Goal: Task Accomplishment & Management: Complete application form

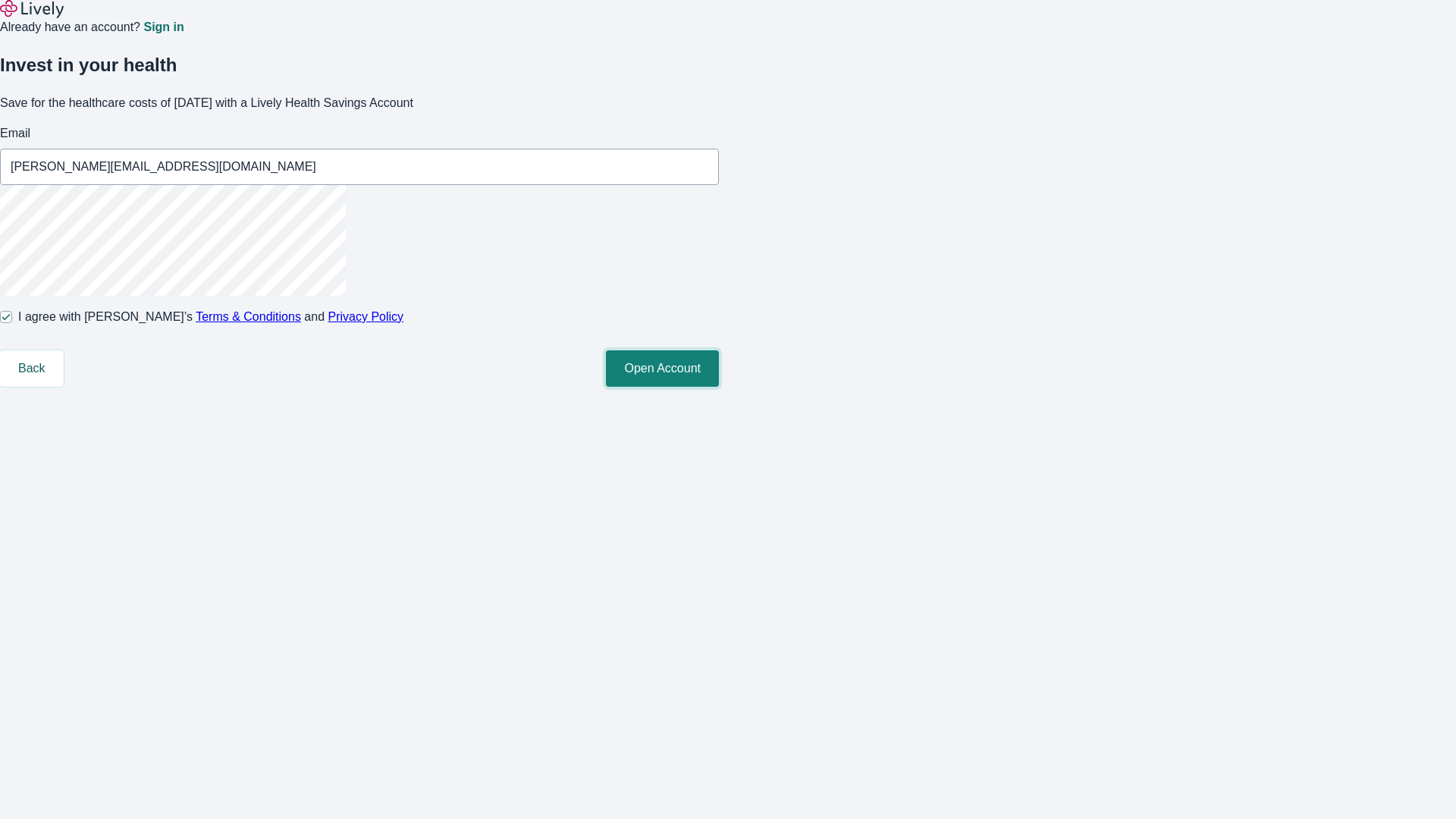
click at [719, 386] on button "Open Account" at bounding box center [662, 368] width 113 height 36
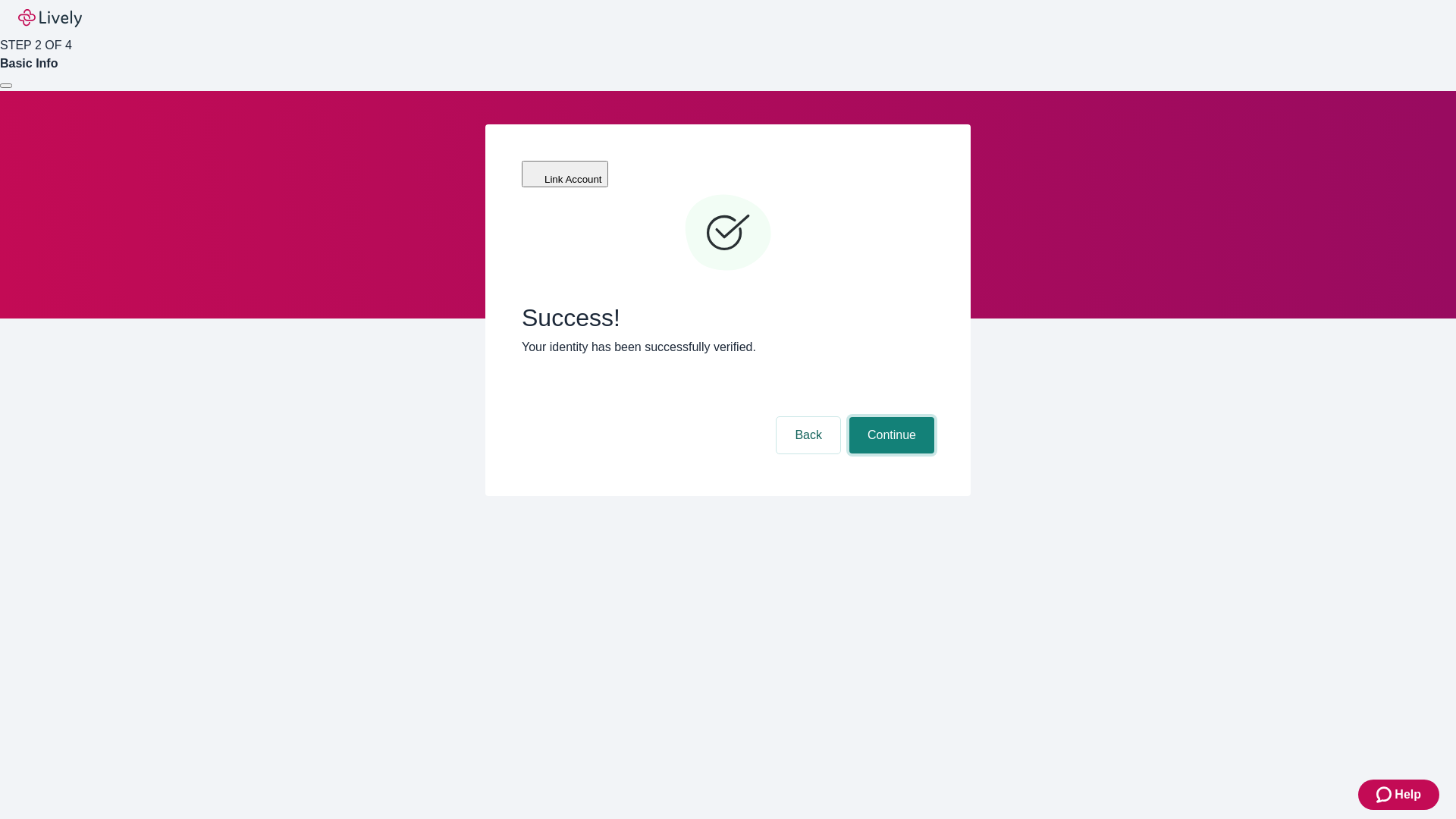
click at [890, 417] on button "Continue" at bounding box center [891, 435] width 85 height 36
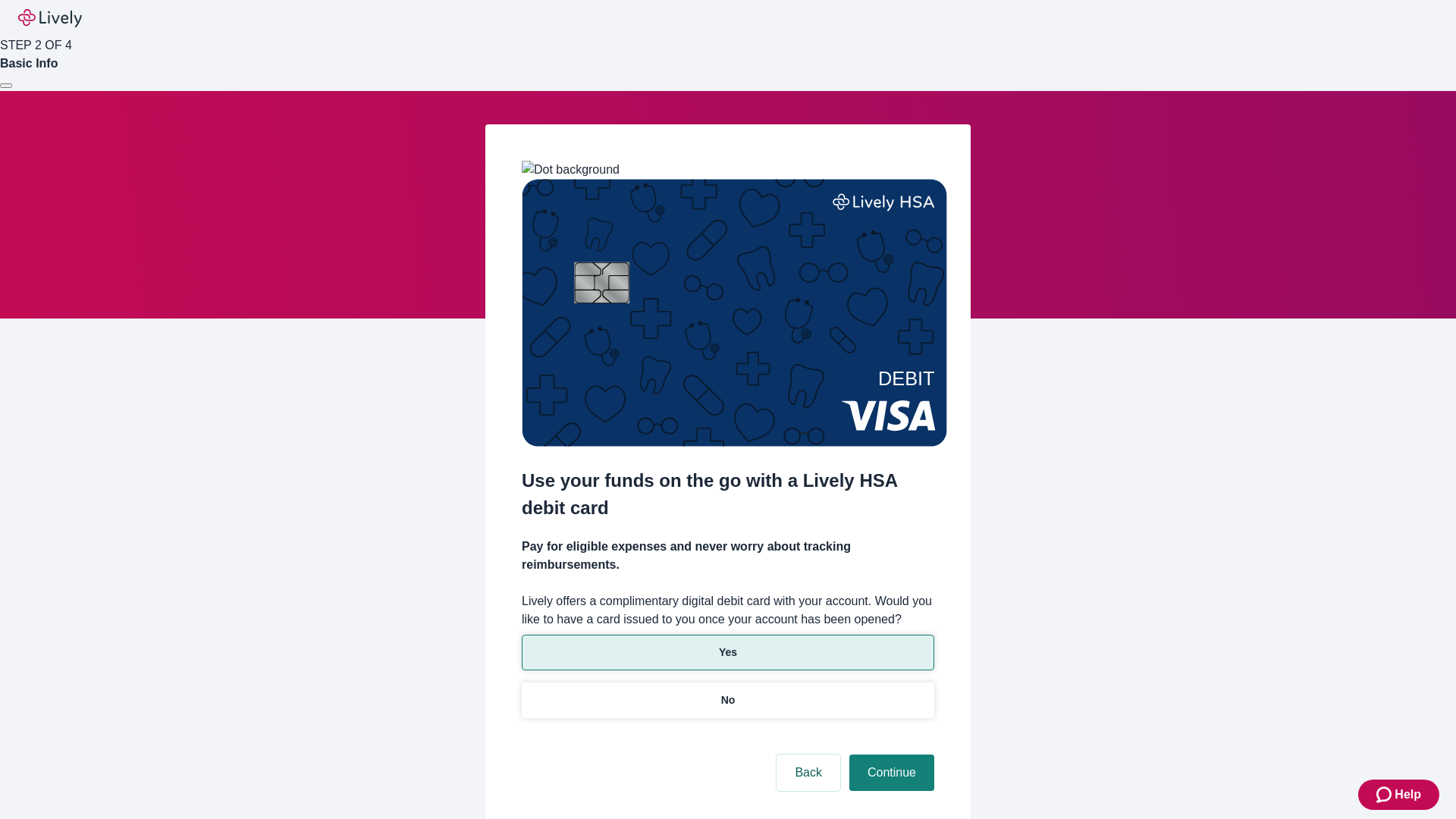
click at [728, 644] on p "Yes" at bounding box center [728, 652] width 18 height 16
click at [890, 755] on button "Continue" at bounding box center [891, 773] width 85 height 36
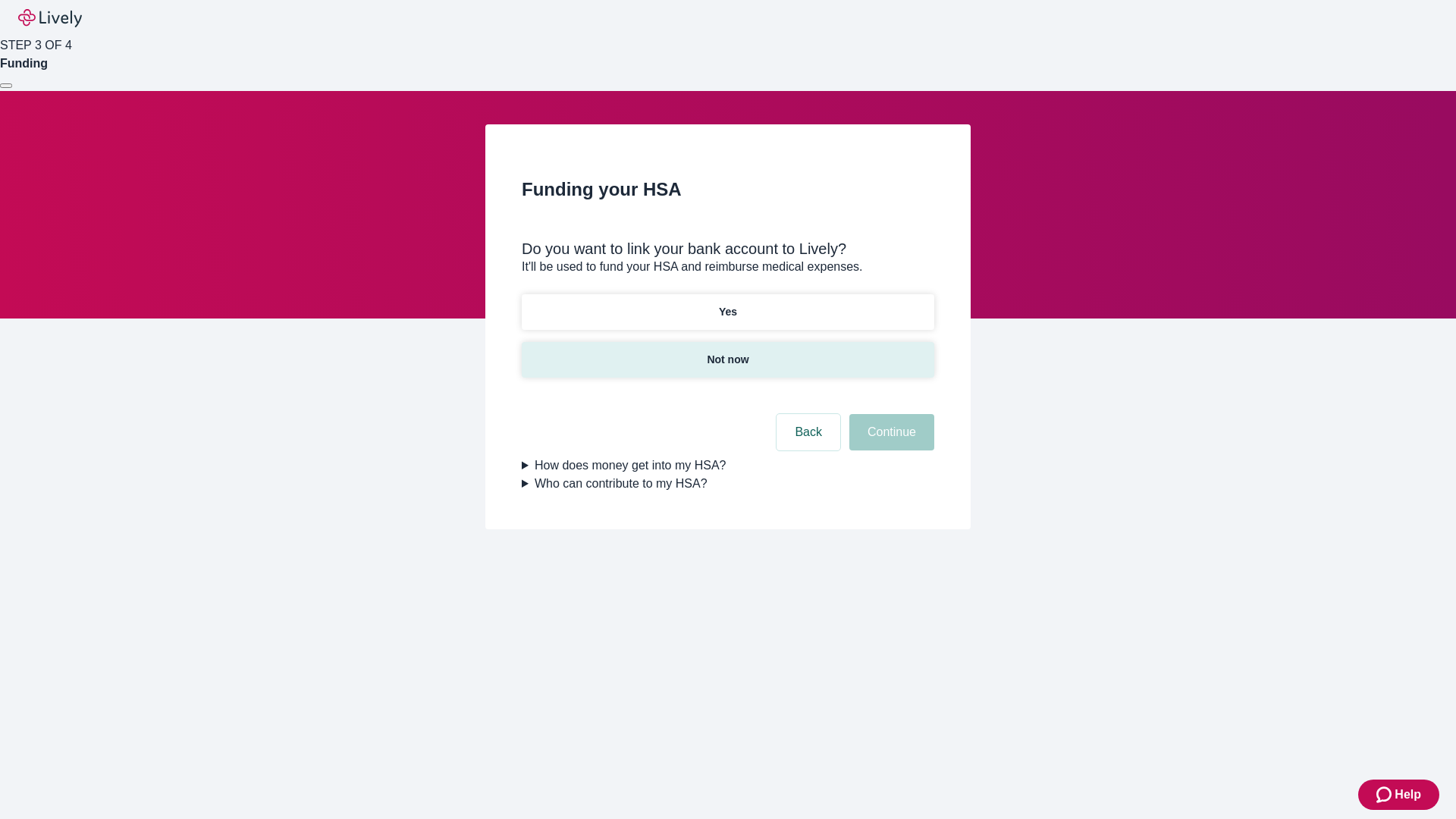
click at [728, 352] on p "Not now" at bounding box center [728, 360] width 42 height 16
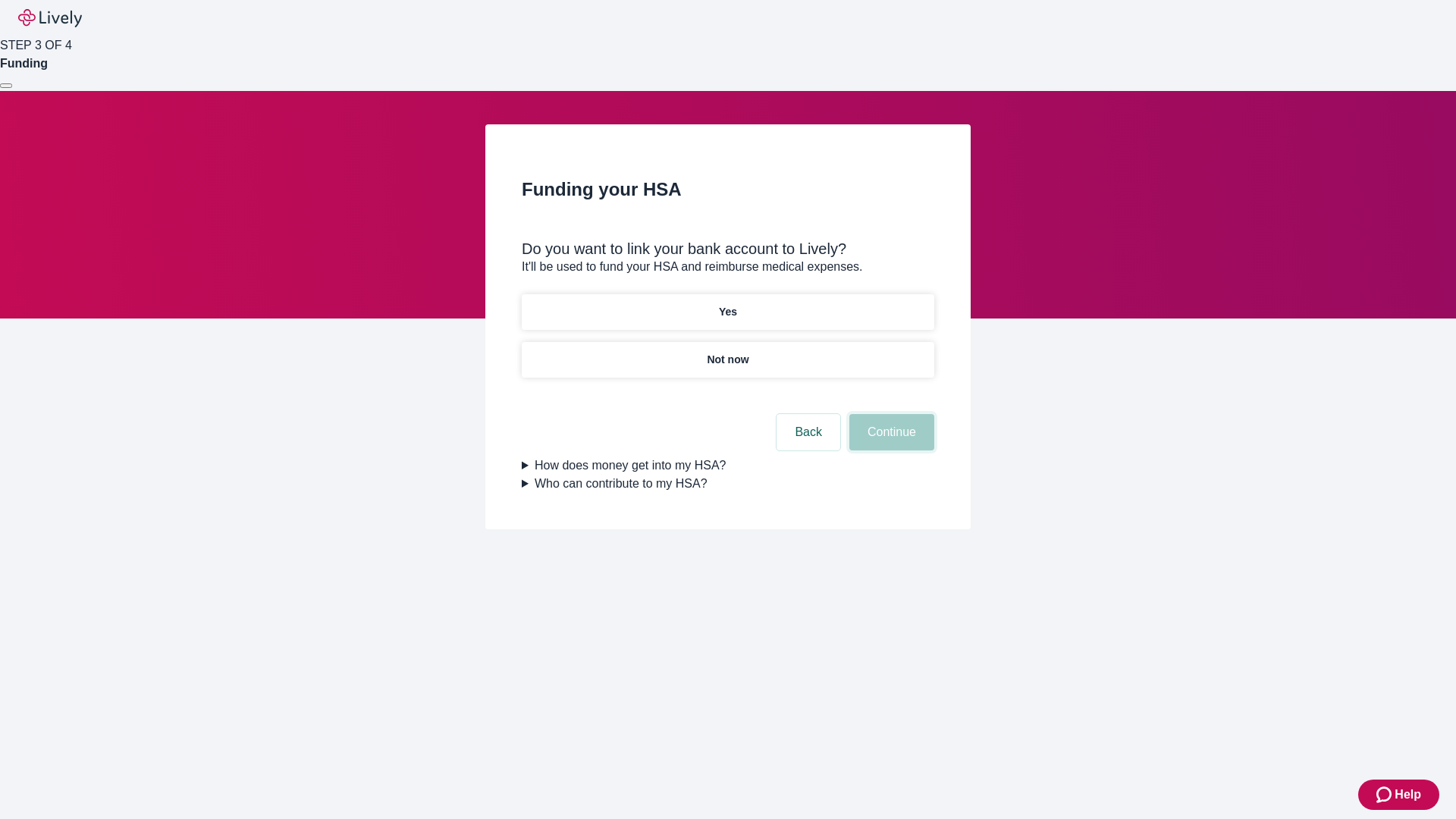
click at [890, 441] on button "Continue" at bounding box center [891, 433] width 85 height 36
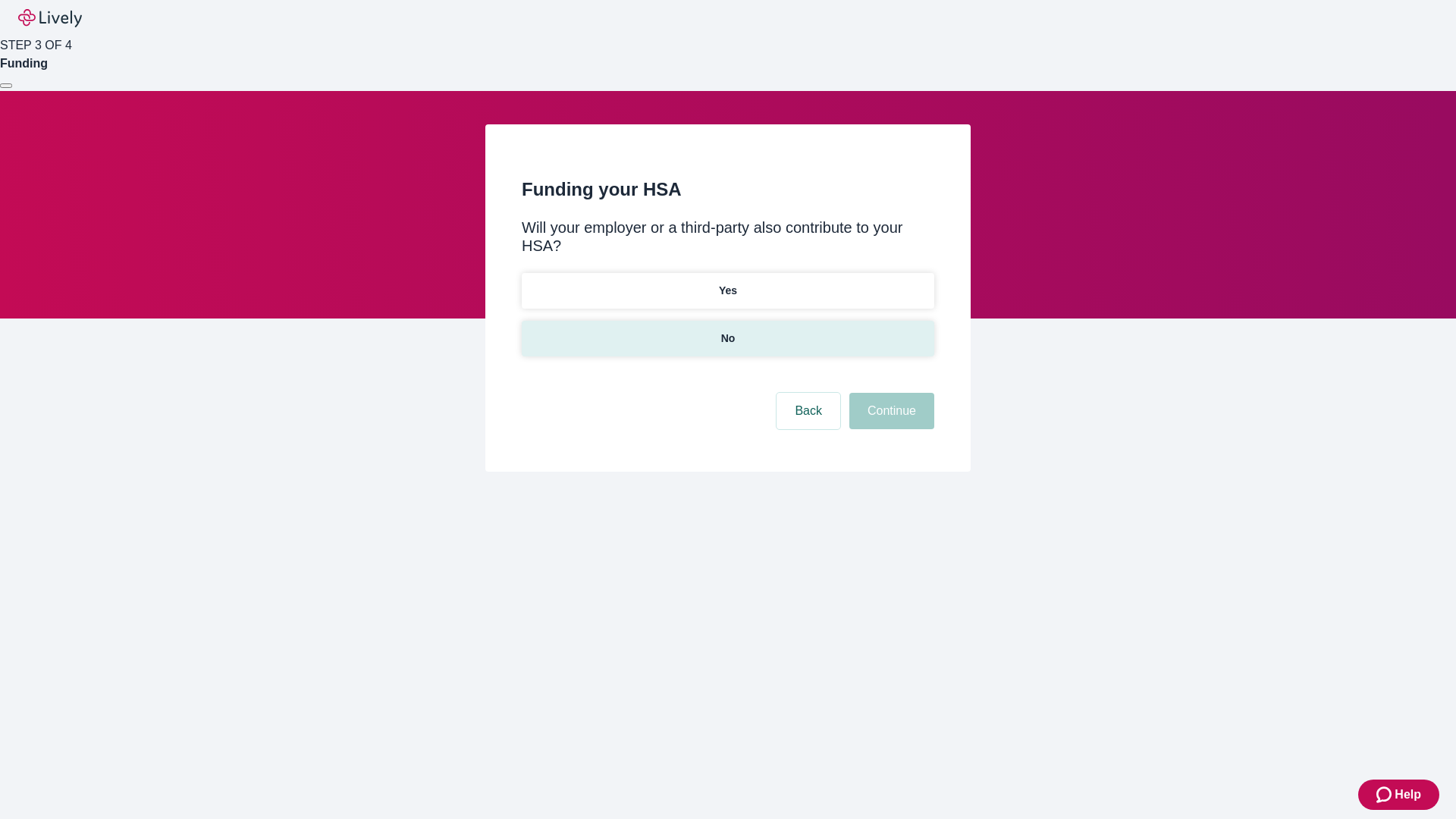
click at [728, 331] on p "No" at bounding box center [728, 339] width 14 height 16
click at [890, 393] on button "Continue" at bounding box center [891, 411] width 85 height 36
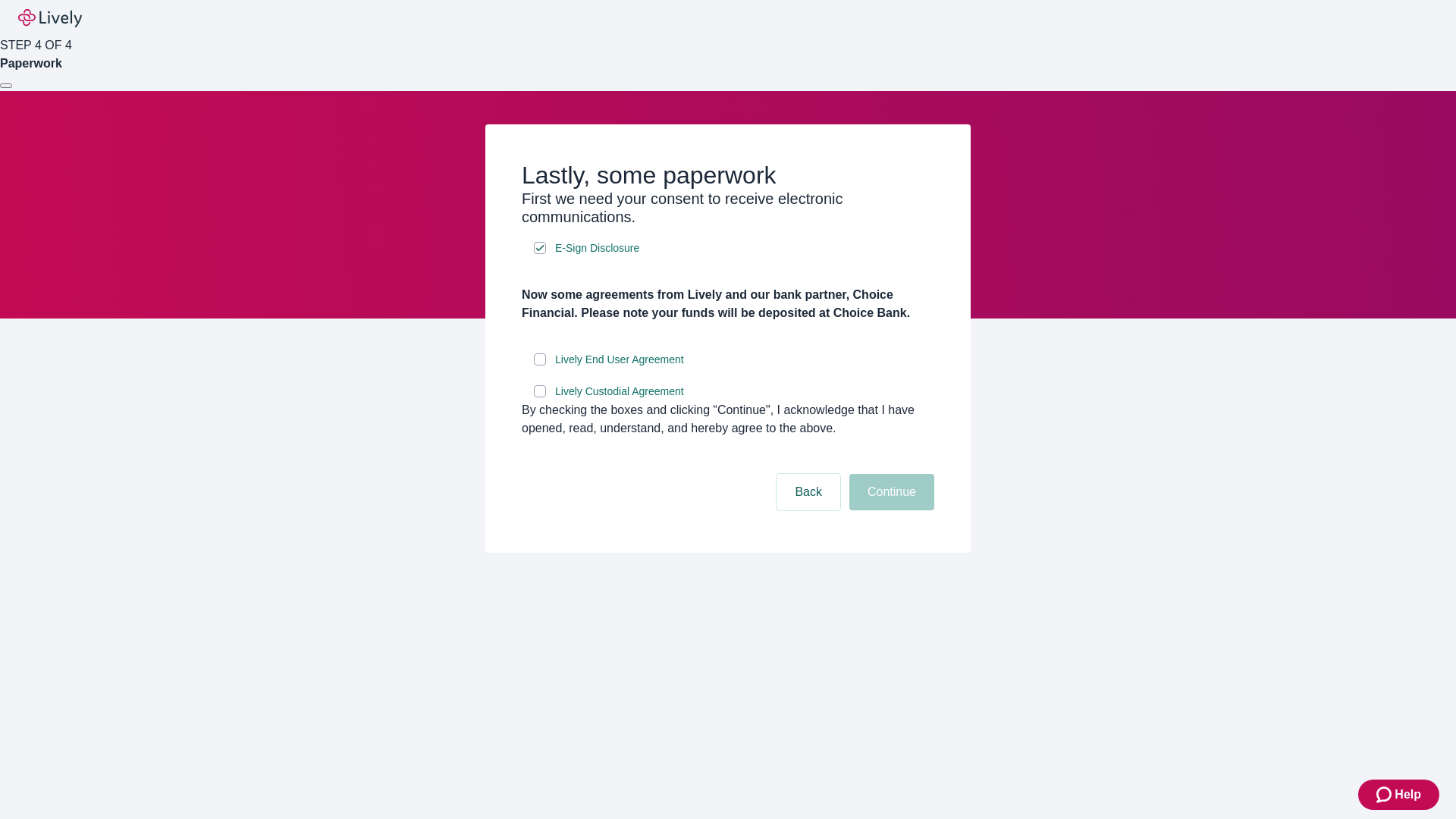
click at [540, 365] on input "Lively End User Agreement" at bounding box center [540, 360] width 12 height 12
checkbox input "true"
click at [540, 398] on input "Lively Custodial Agreement" at bounding box center [540, 391] width 12 height 12
checkbox input "true"
click at [890, 510] on button "Continue" at bounding box center [891, 492] width 85 height 36
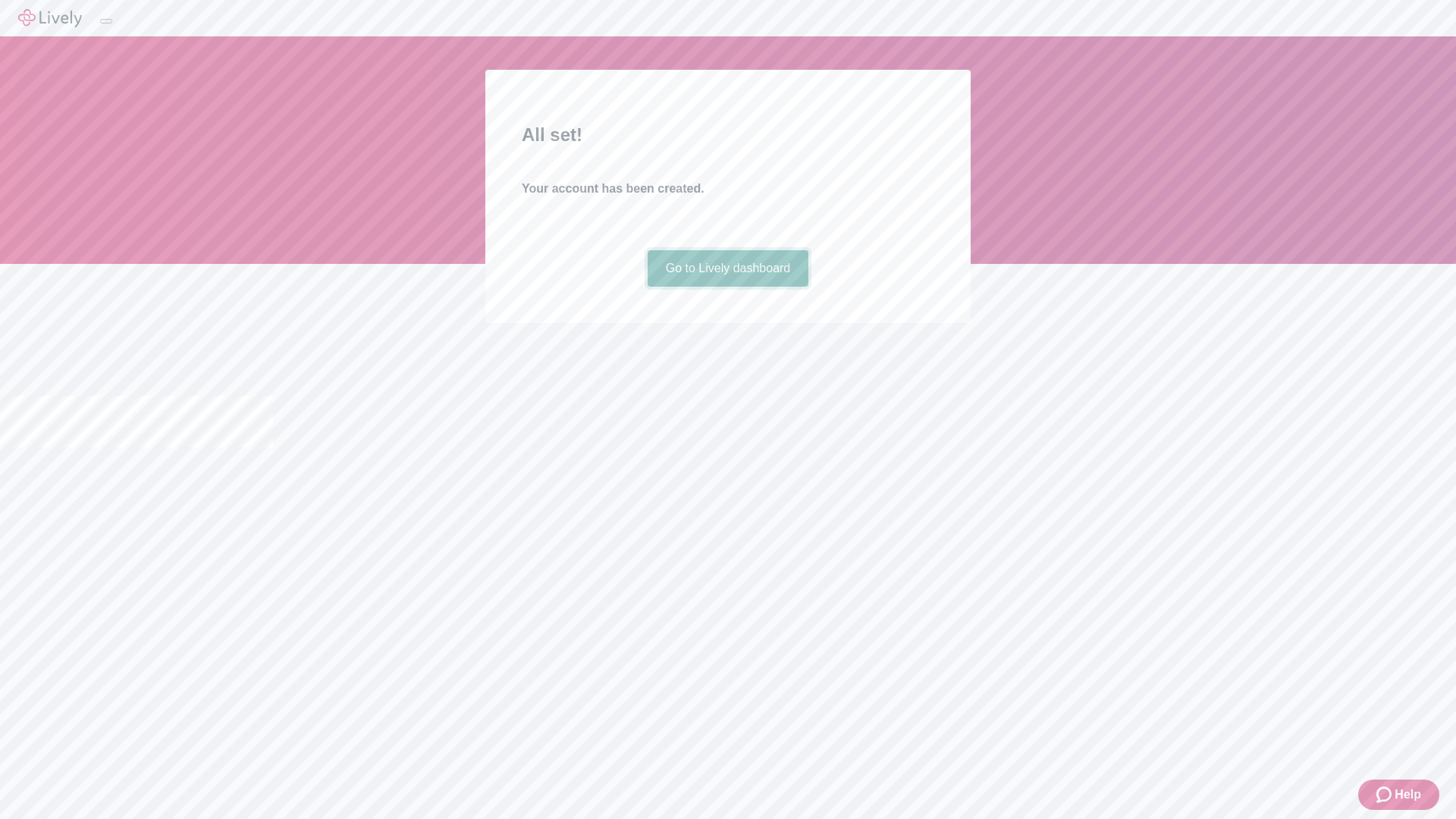
click at [728, 287] on link "Go to Lively dashboard" at bounding box center [728, 269] width 161 height 36
